Goal: Participate in discussion: Engage in conversation with other users on a specific topic

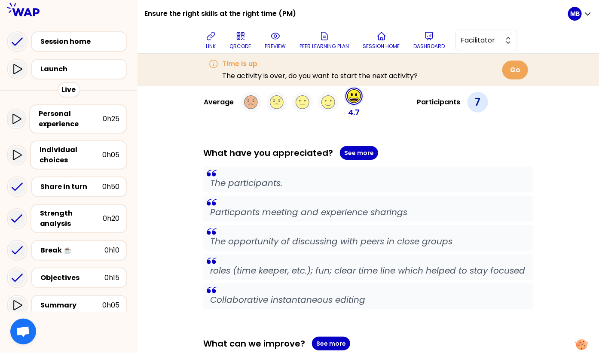
scroll to position [110, 0]
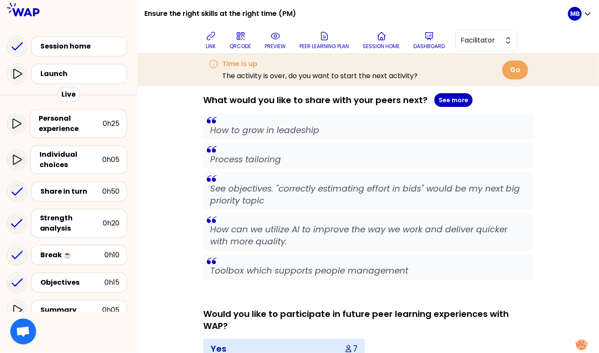
scroll to position [588, 0]
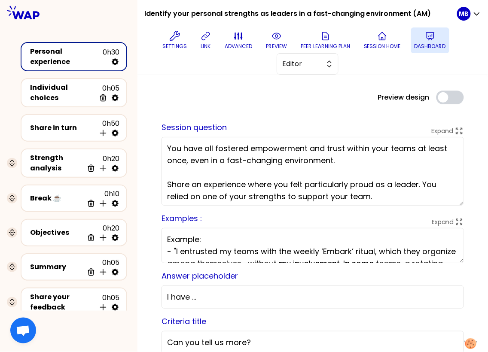
click at [425, 43] on p "Dashboard" at bounding box center [430, 46] width 31 height 7
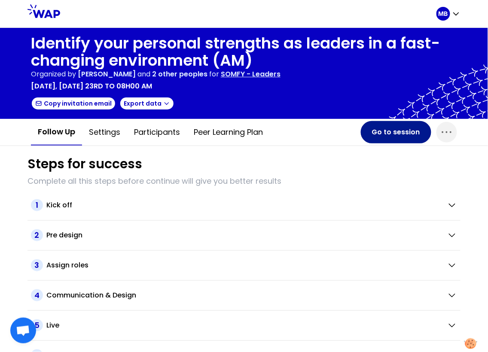
click at [392, 137] on button "Go to session" at bounding box center [396, 132] width 70 height 22
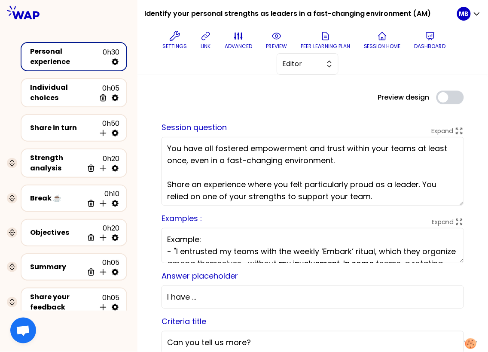
scroll to position [23, 0]
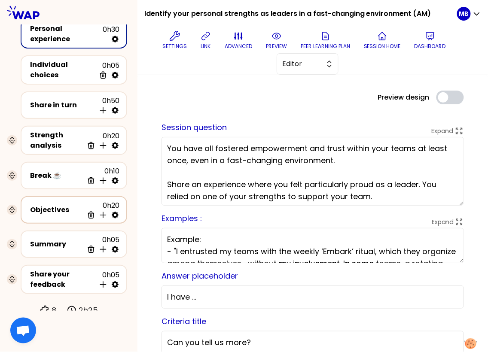
click at [115, 211] on icon at bounding box center [115, 215] width 9 height 9
select select "3"
select select "activity"
select select "false"
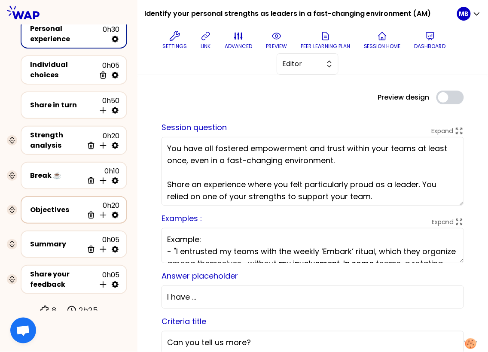
select select "Each"
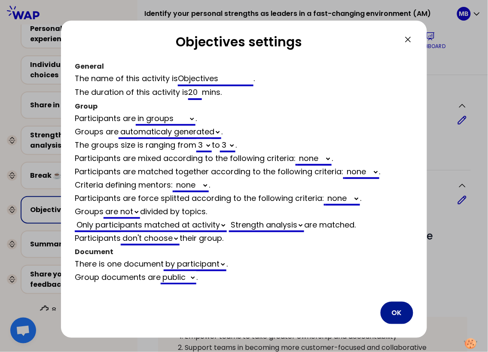
click at [392, 307] on button "OK" at bounding box center [397, 313] width 33 height 22
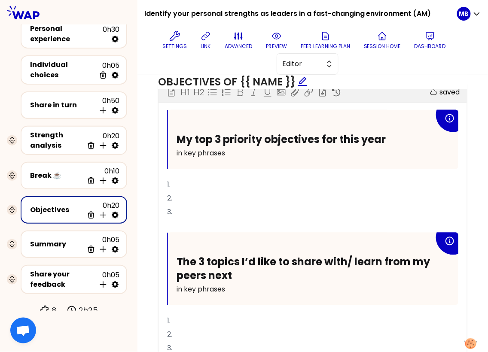
scroll to position [370, 0]
